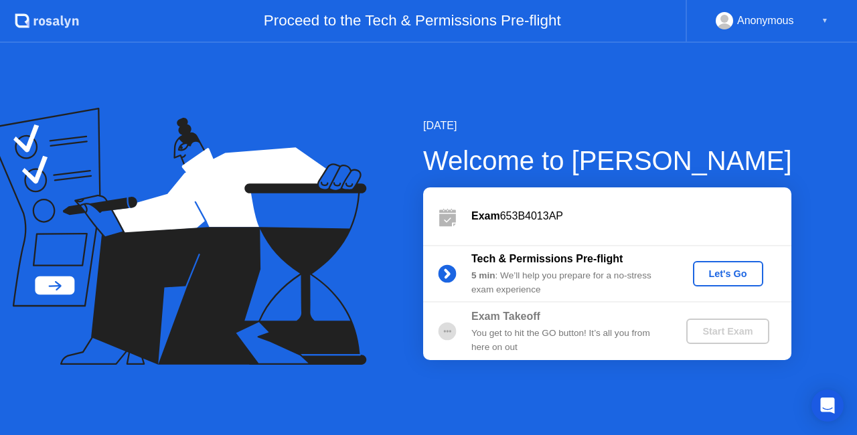
click at [636, 372] on div "[DATE] Welcome to [PERSON_NAME] Exam 653B4013AP Tech & Permissions Pre-flight 5…" at bounding box center [428, 239] width 857 height 392
click at [572, 339] on div "You get to hit the GO button! It’s all you from here on out" at bounding box center [567, 340] width 193 height 27
click at [711, 329] on div "Start Exam" at bounding box center [728, 331] width 72 height 11
click at [708, 269] on div "Let's Go" at bounding box center [728, 273] width 60 height 11
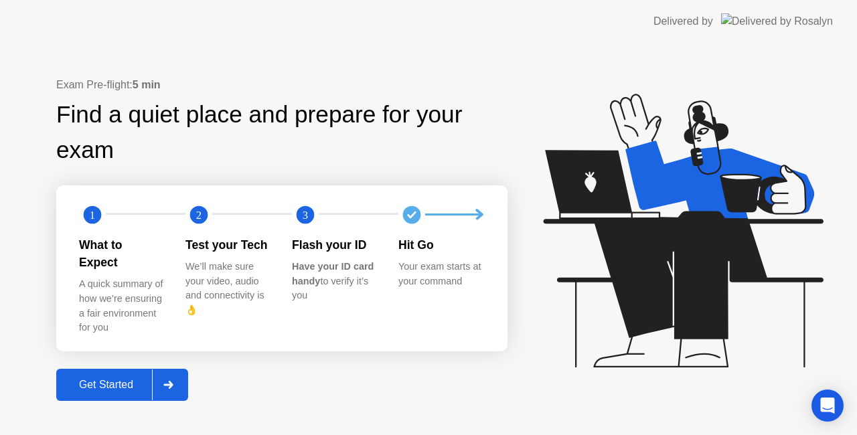
click at [83, 379] on div "Get Started" at bounding box center [106, 385] width 92 height 12
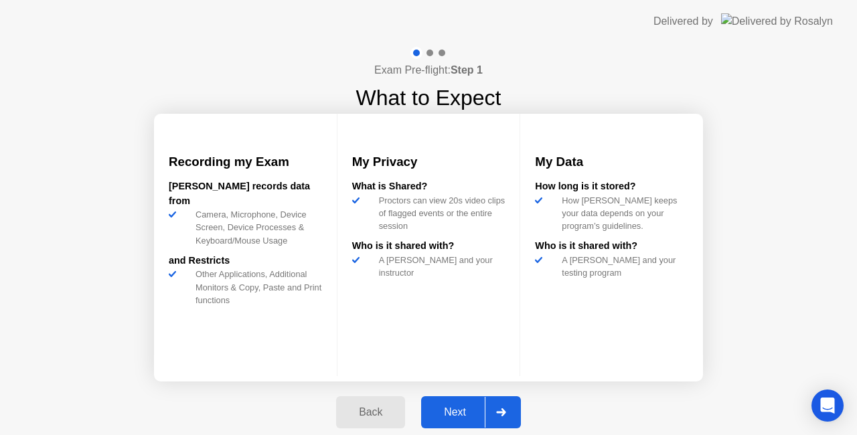
click at [483, 410] on div "Next" at bounding box center [455, 412] width 60 height 12
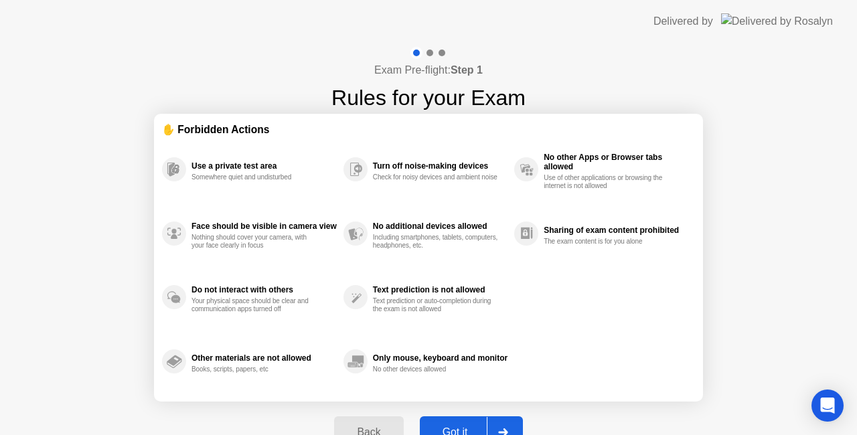
click at [483, 410] on div "Back Got it" at bounding box center [428, 433] width 204 height 62
click at [491, 424] on div at bounding box center [503, 432] width 32 height 31
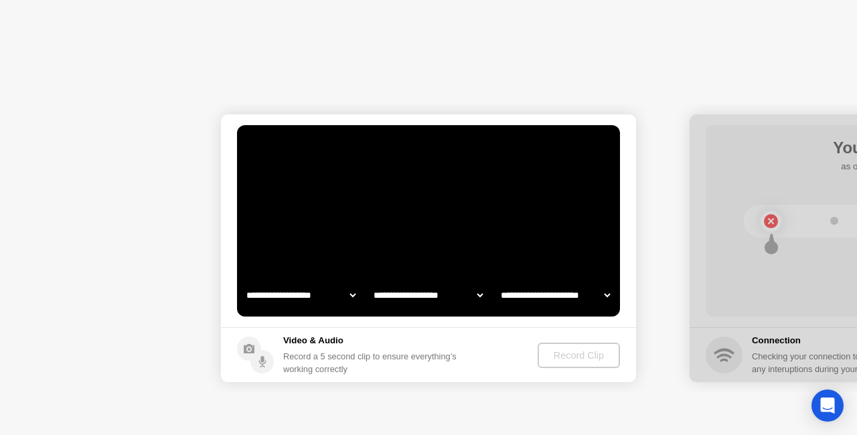
select select "**********"
select select "*******"
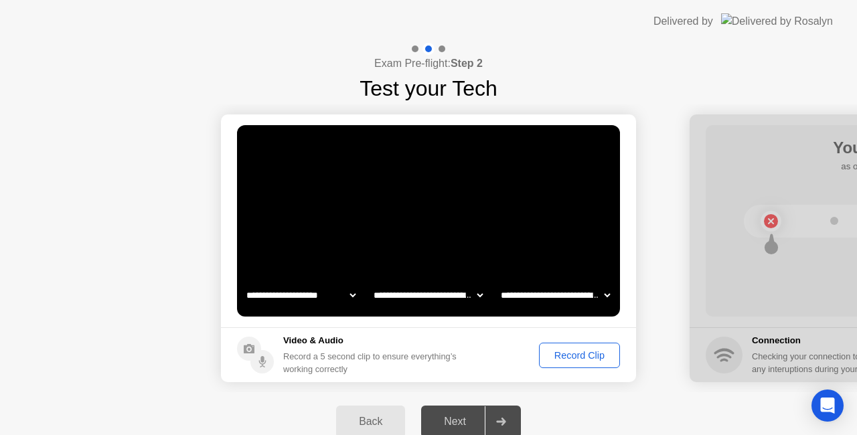
click at [575, 358] on div "Record Clip" at bounding box center [580, 355] width 72 height 11
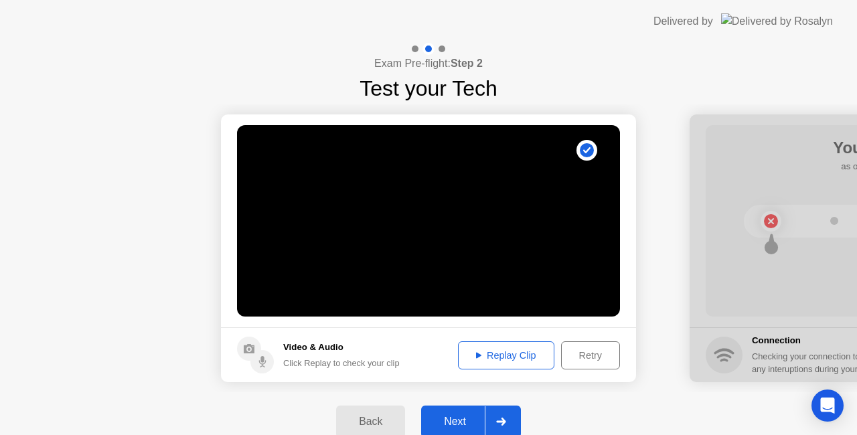
click at [500, 418] on icon at bounding box center [501, 422] width 10 height 8
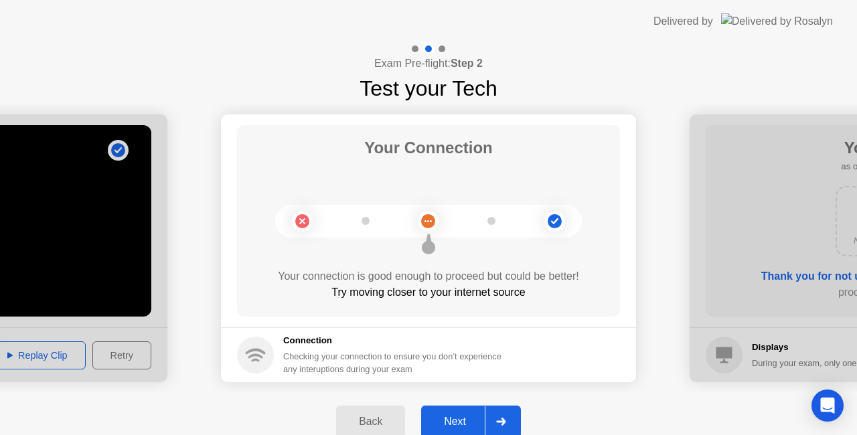
click at [500, 418] on icon at bounding box center [501, 422] width 10 height 8
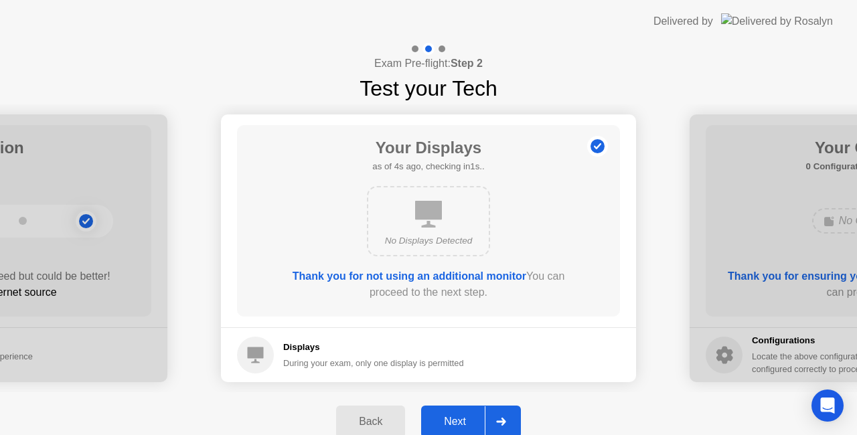
click at [416, 228] on div "No Displays Detected" at bounding box center [428, 221] width 123 height 70
click at [473, 270] on b "Thank you for not using an additional monitor" at bounding box center [410, 275] width 234 height 11
click at [503, 426] on div at bounding box center [501, 421] width 32 height 31
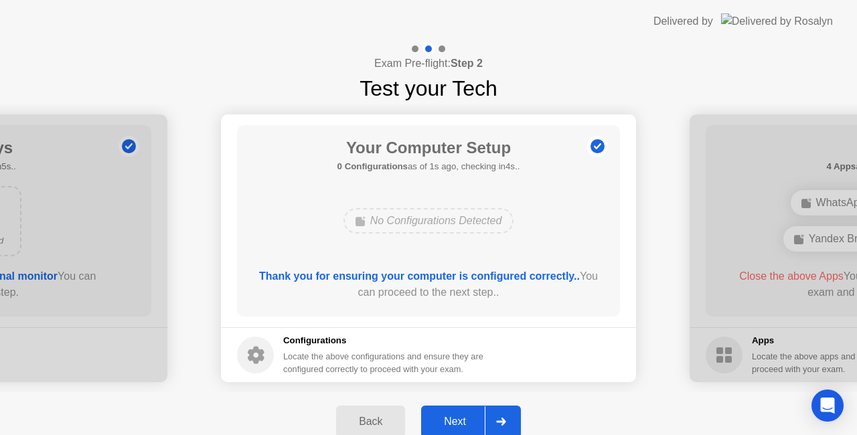
click at [503, 426] on div at bounding box center [501, 421] width 32 height 31
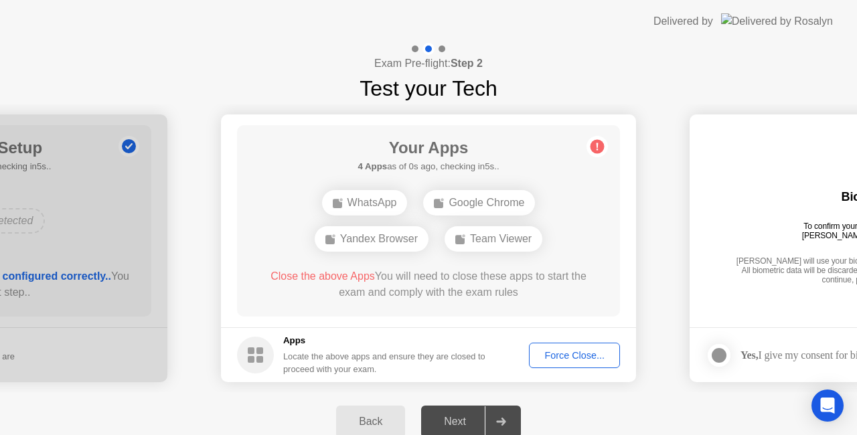
click at [579, 354] on div "Force Close..." at bounding box center [575, 355] width 82 height 11
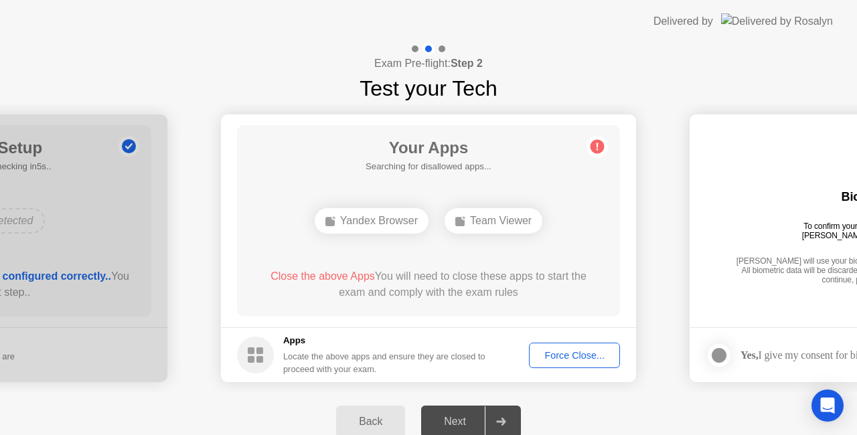
click at [471, 416] on div "Next" at bounding box center [455, 422] width 60 height 12
click at [565, 339] on footer "Apps Locate the above apps and ensure they are closed to proceed with your exam…" at bounding box center [428, 354] width 415 height 55
click at [567, 350] on div "Force Close..." at bounding box center [575, 355] width 82 height 11
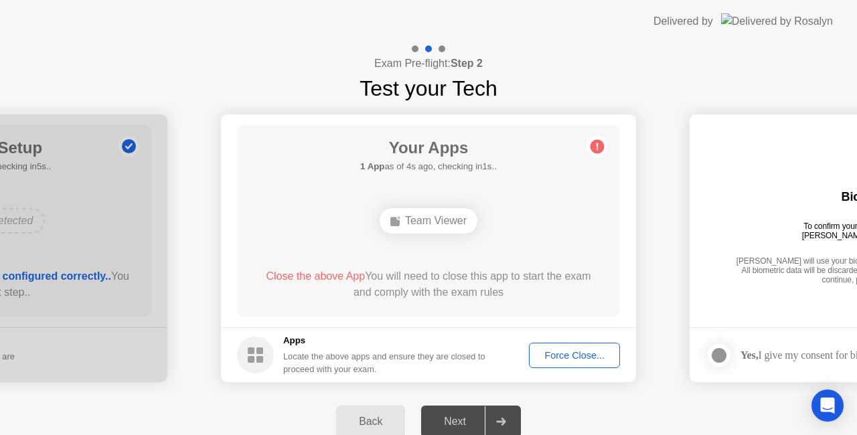
click at [493, 273] on div "Close the above App You will need to close this app to start the exam and compl…" at bounding box center [428, 284] width 345 height 32
click at [556, 350] on div "Force Close..." at bounding box center [575, 355] width 82 height 11
